Goal: Transaction & Acquisition: Obtain resource

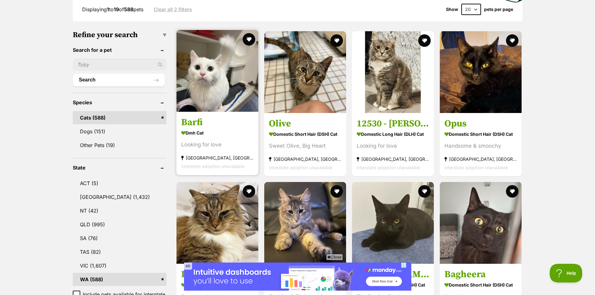
click at [222, 81] on img at bounding box center [217, 71] width 82 height 82
